Goal: Information Seeking & Learning: Learn about a topic

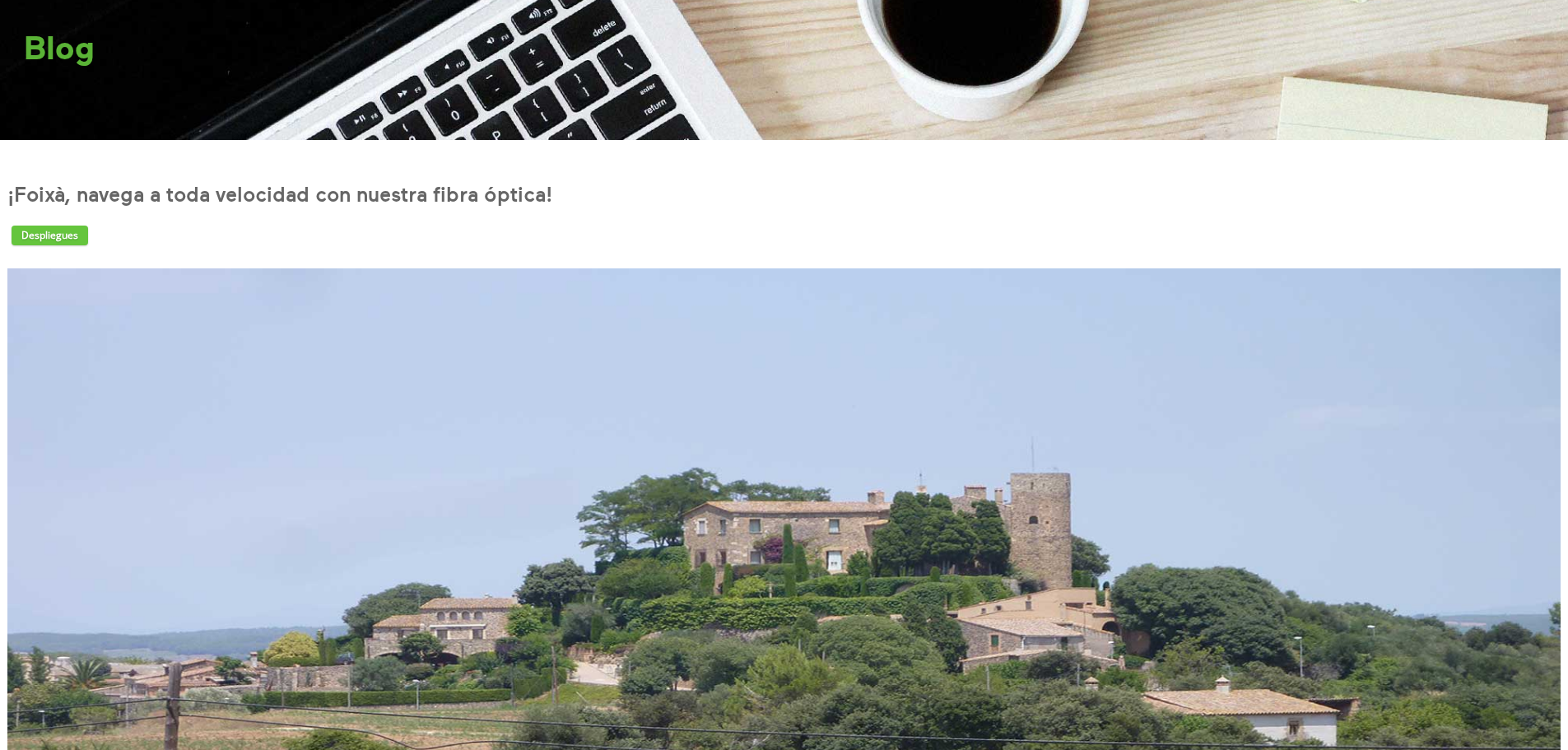
click at [92, 190] on h1 "¡Foixà, navega a toda velocidad con nuestra fibra óptica!" at bounding box center [784, 194] width 1554 height 28
click at [63, 230] on link "Despliegues" at bounding box center [50, 235] width 76 height 20
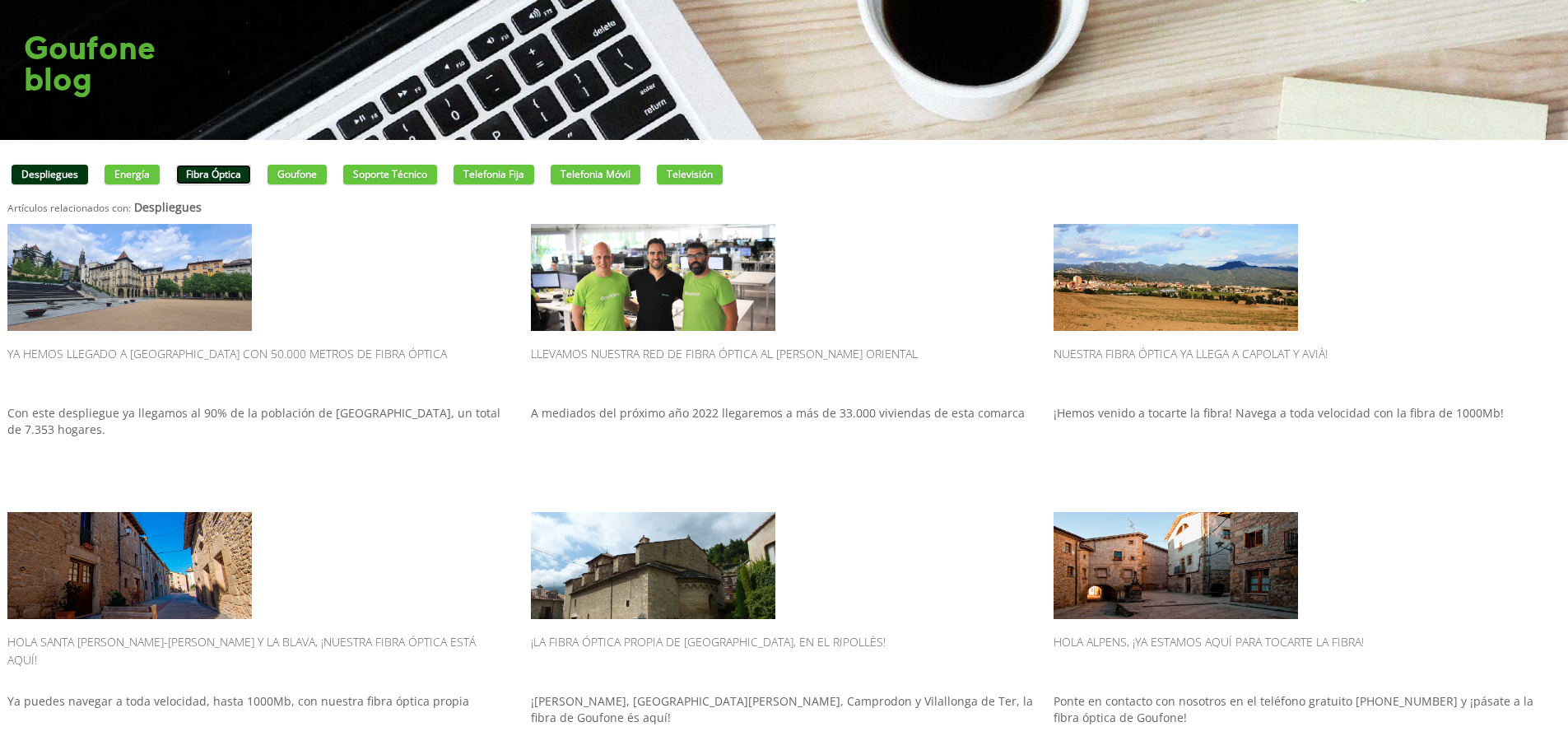
click at [215, 179] on link "Fibra óptica" at bounding box center [213, 174] width 75 height 20
